Goal: Navigation & Orientation: Go to known website

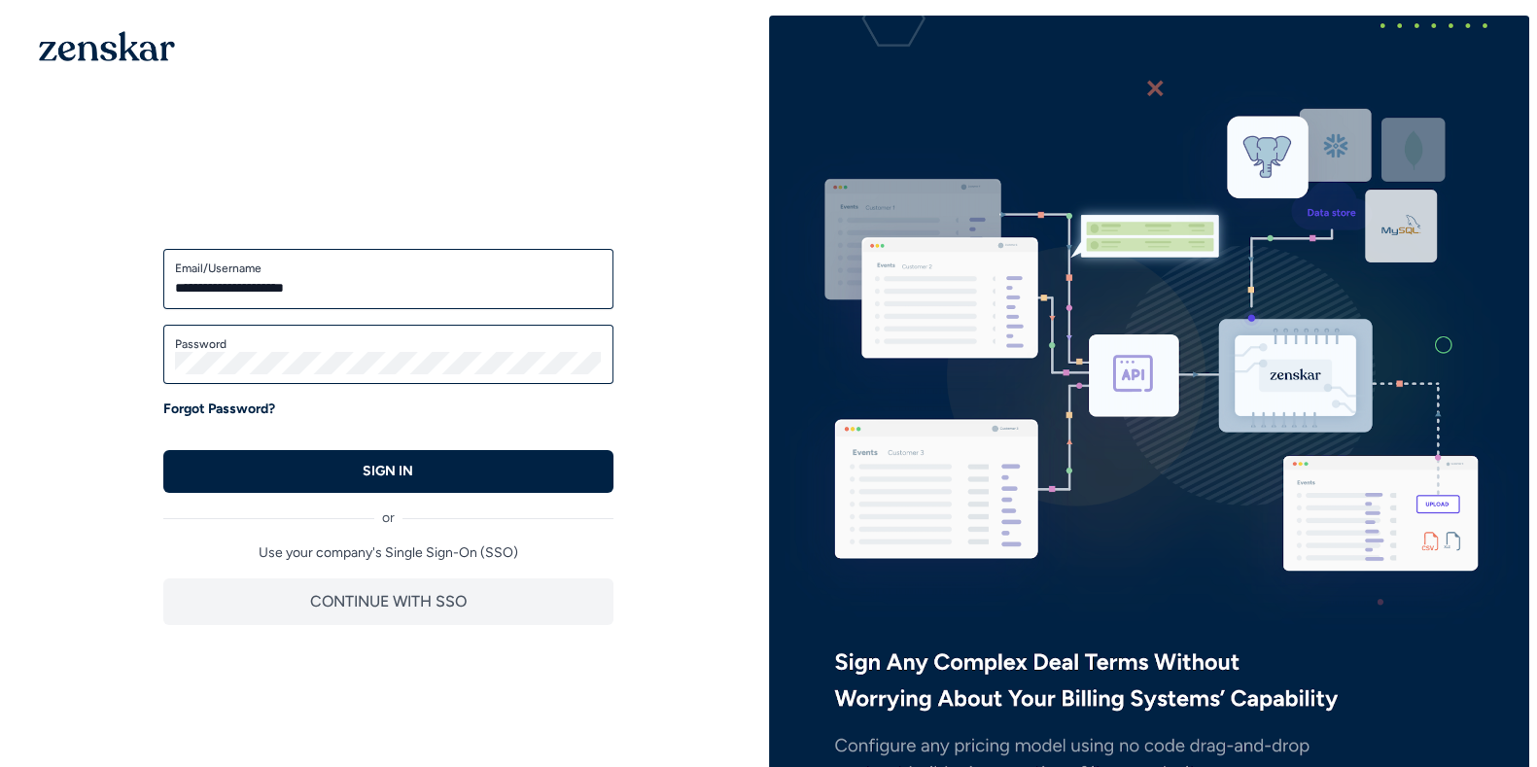
type input "**********"
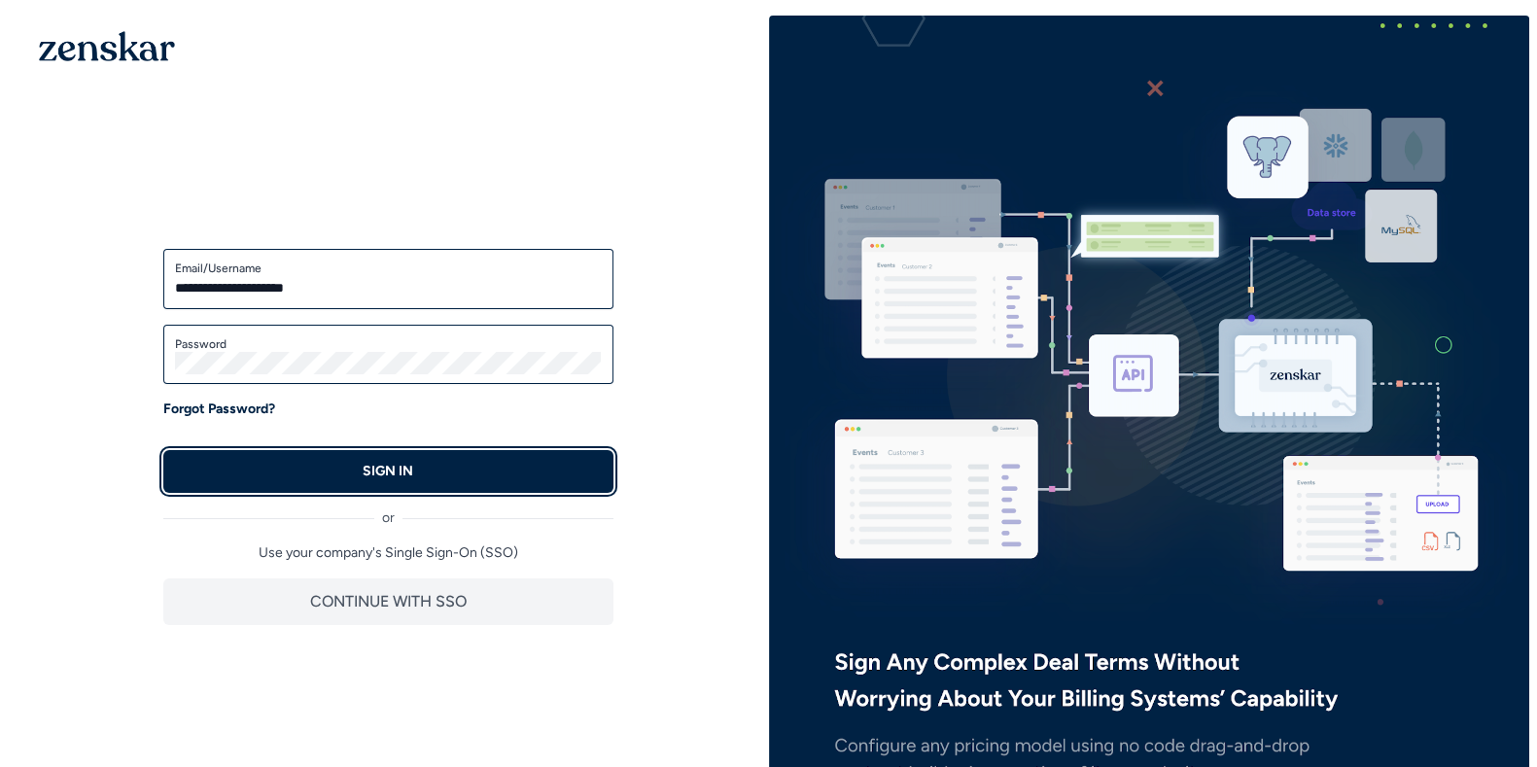
click at [388, 478] on p "SIGN IN" at bounding box center [388, 471] width 51 height 19
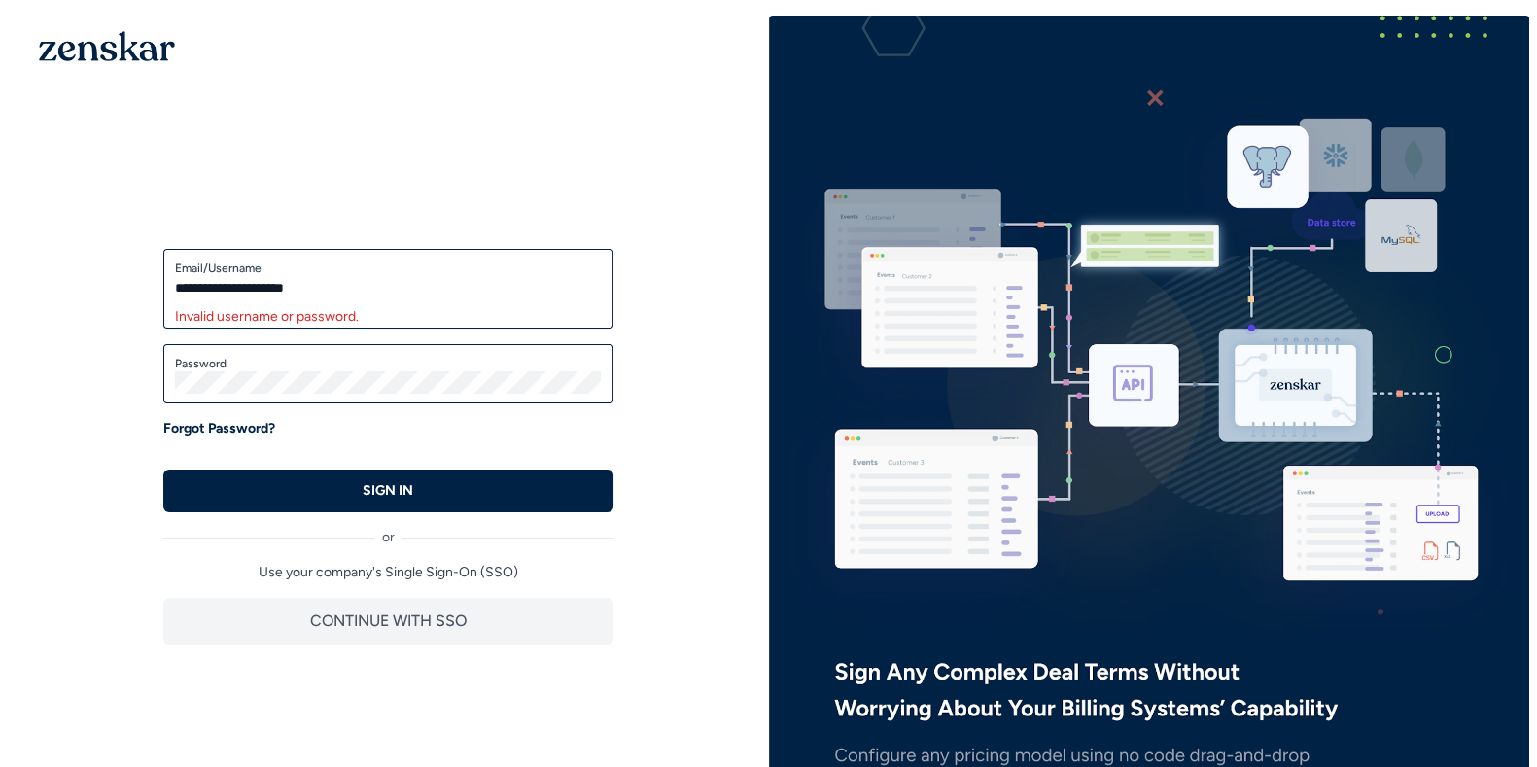
type input "**********"
click at [163, 469] on button "SIGN IN" at bounding box center [388, 490] width 450 height 43
